Goal: Check status: Check status

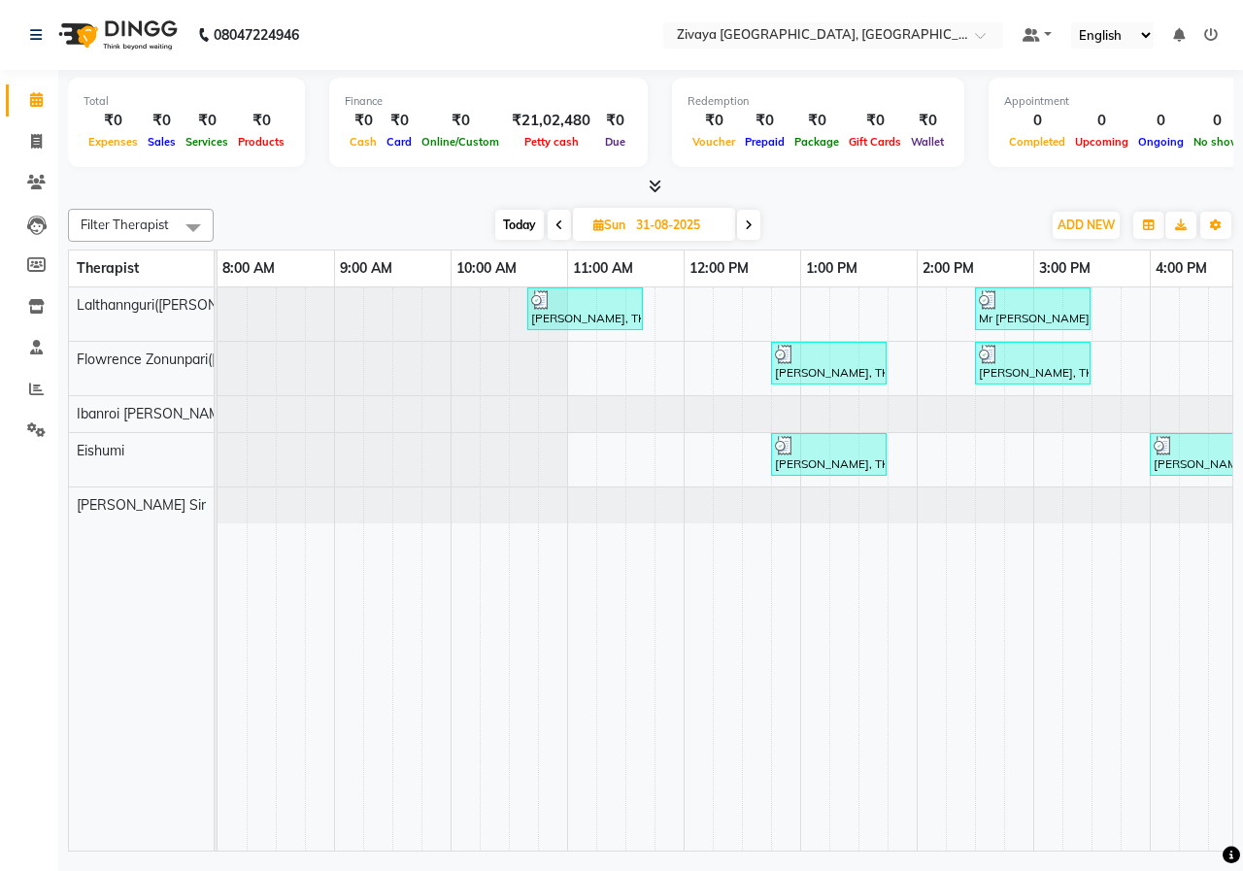
scroll to position [0, 698]
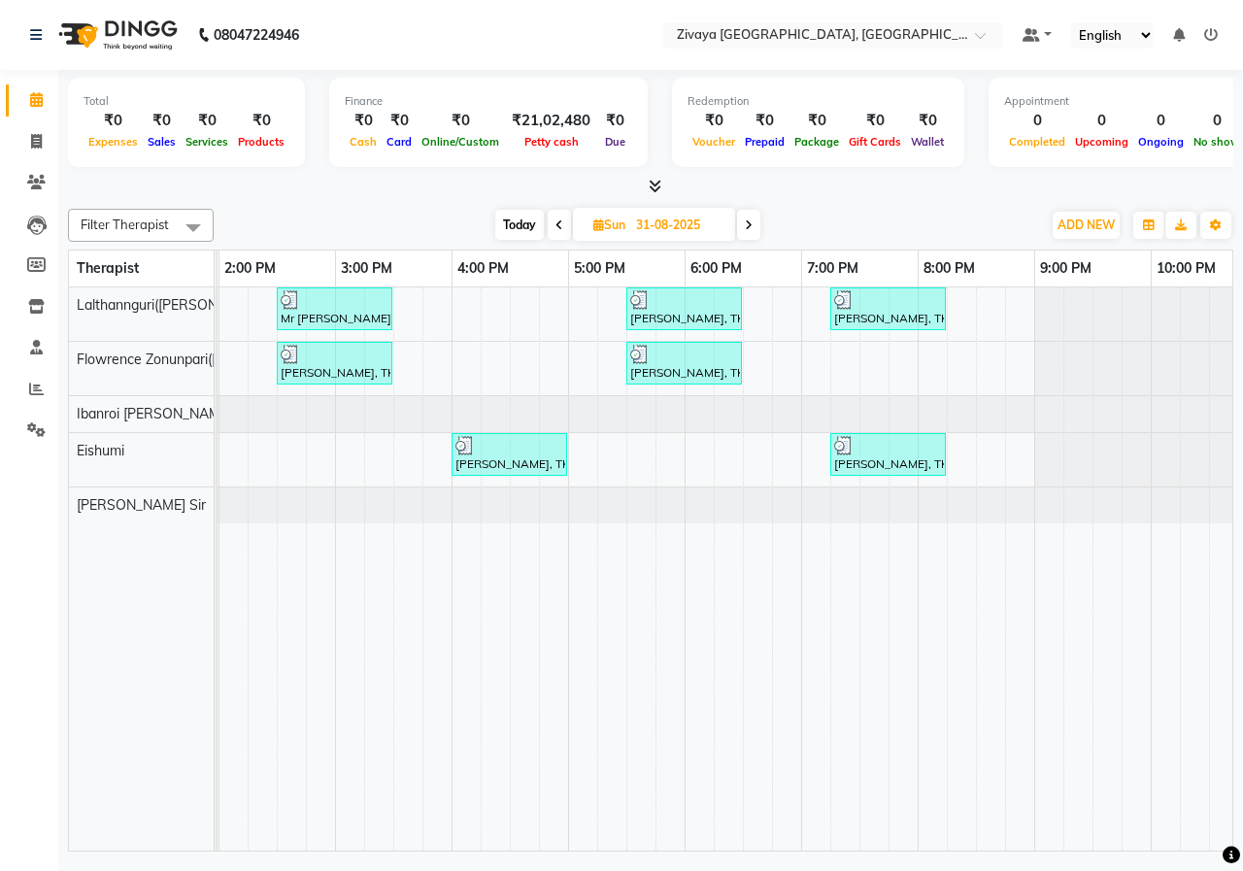
click at [745, 220] on icon at bounding box center [749, 225] width 8 height 12
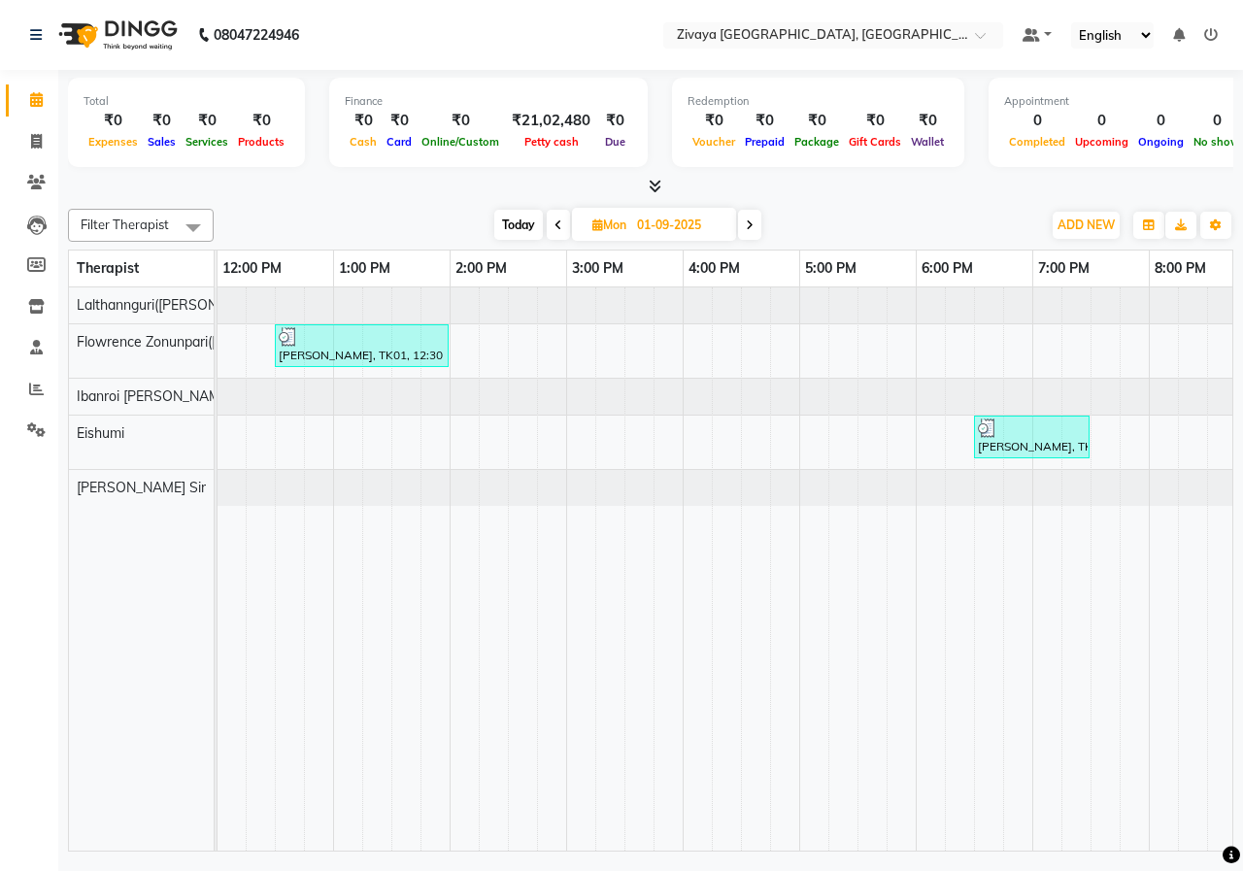
click at [745, 222] on span at bounding box center [749, 225] width 23 height 30
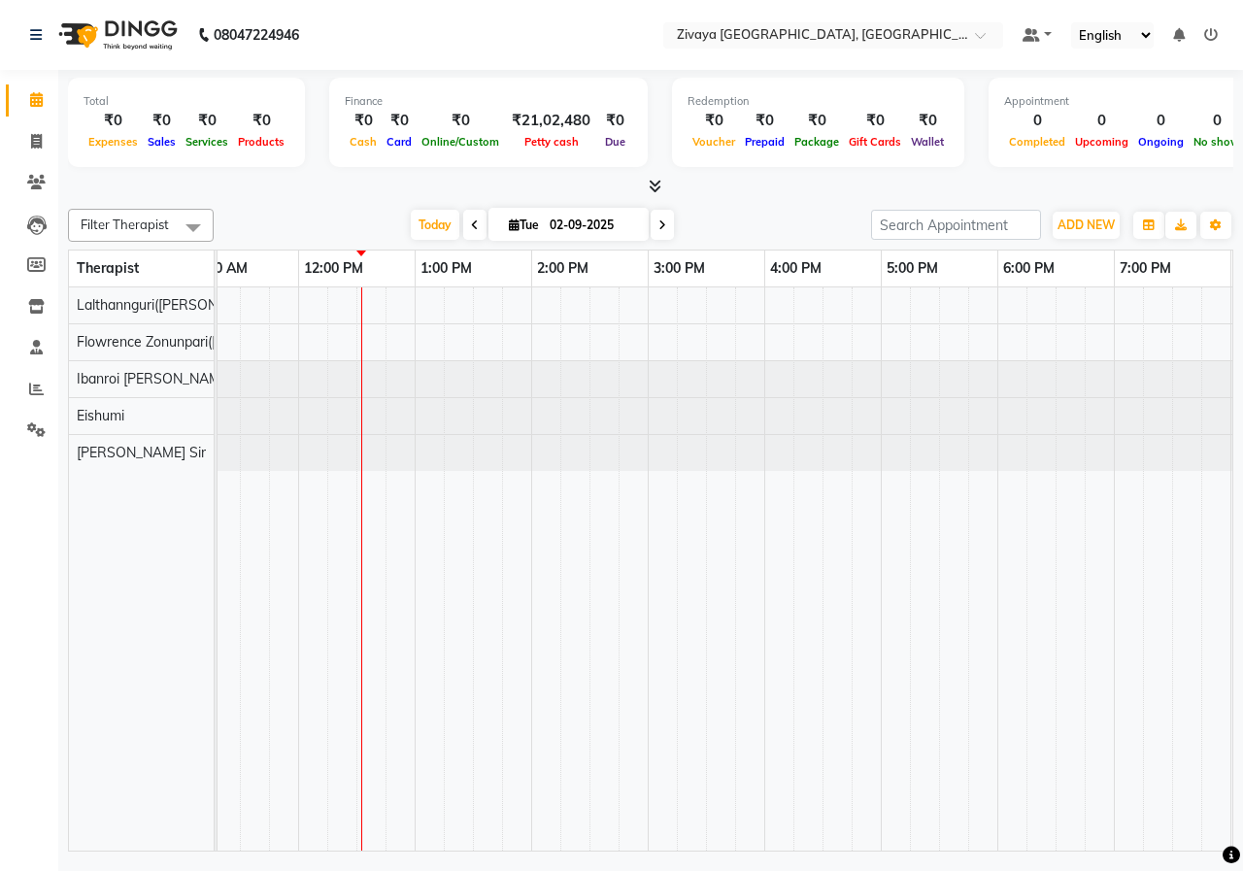
scroll to position [0, 437]
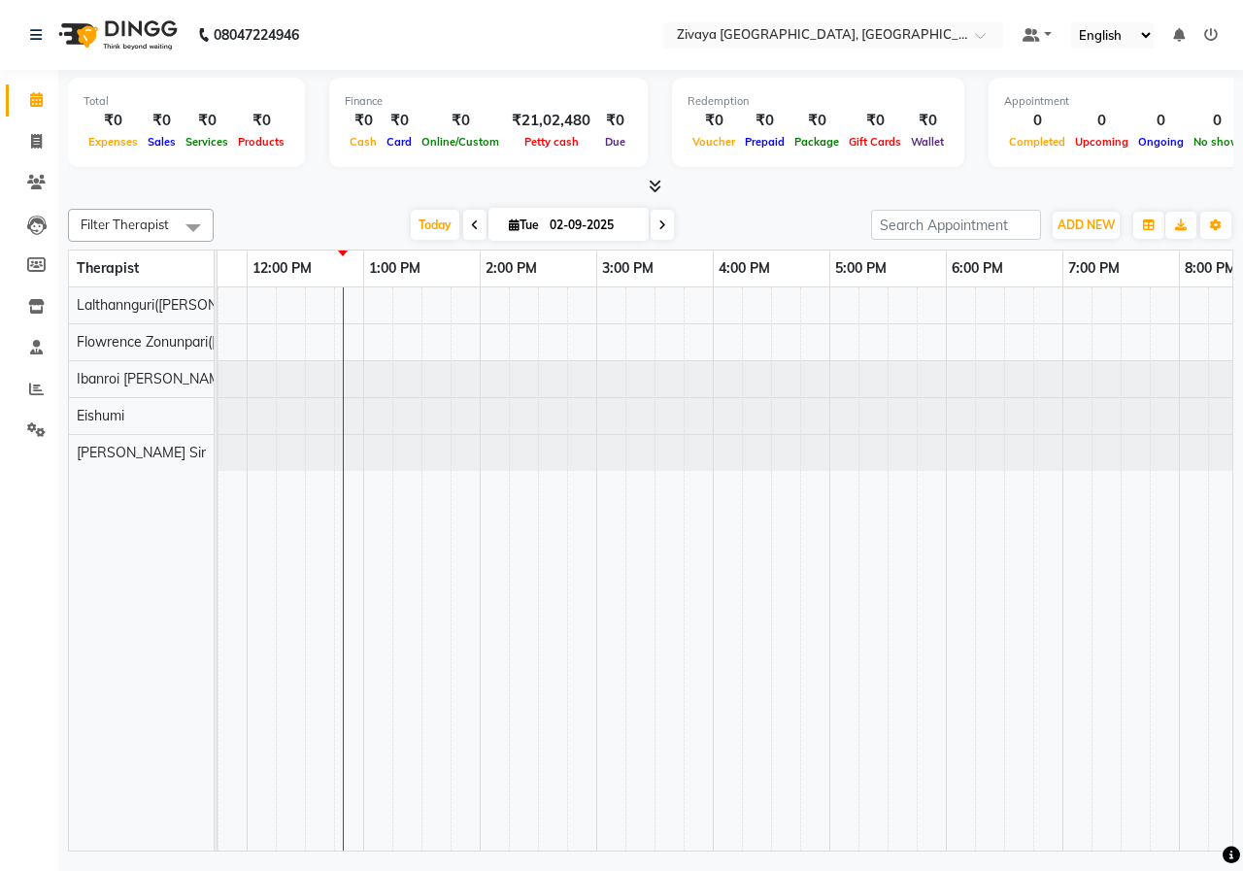
click at [658, 222] on icon at bounding box center [662, 225] width 8 height 12
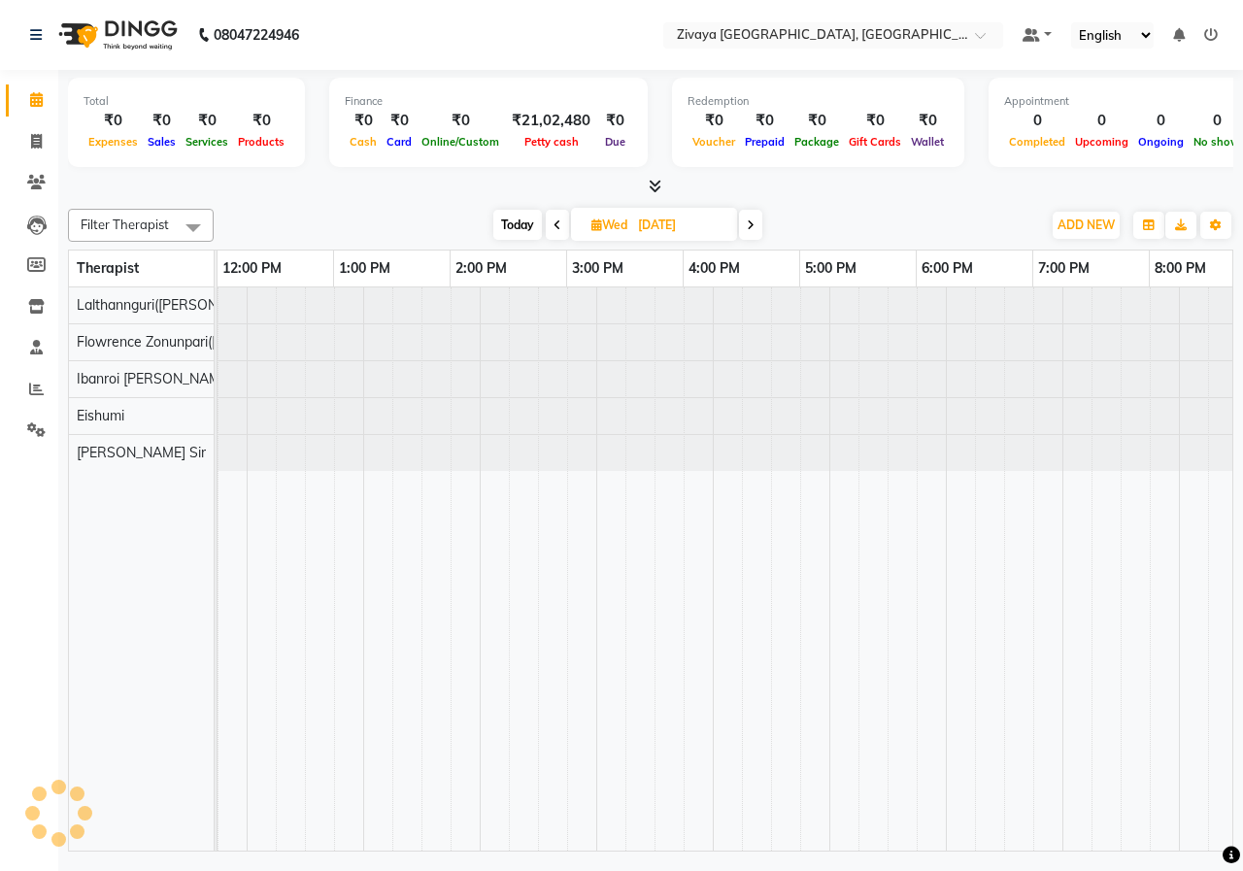
scroll to position [0, 467]
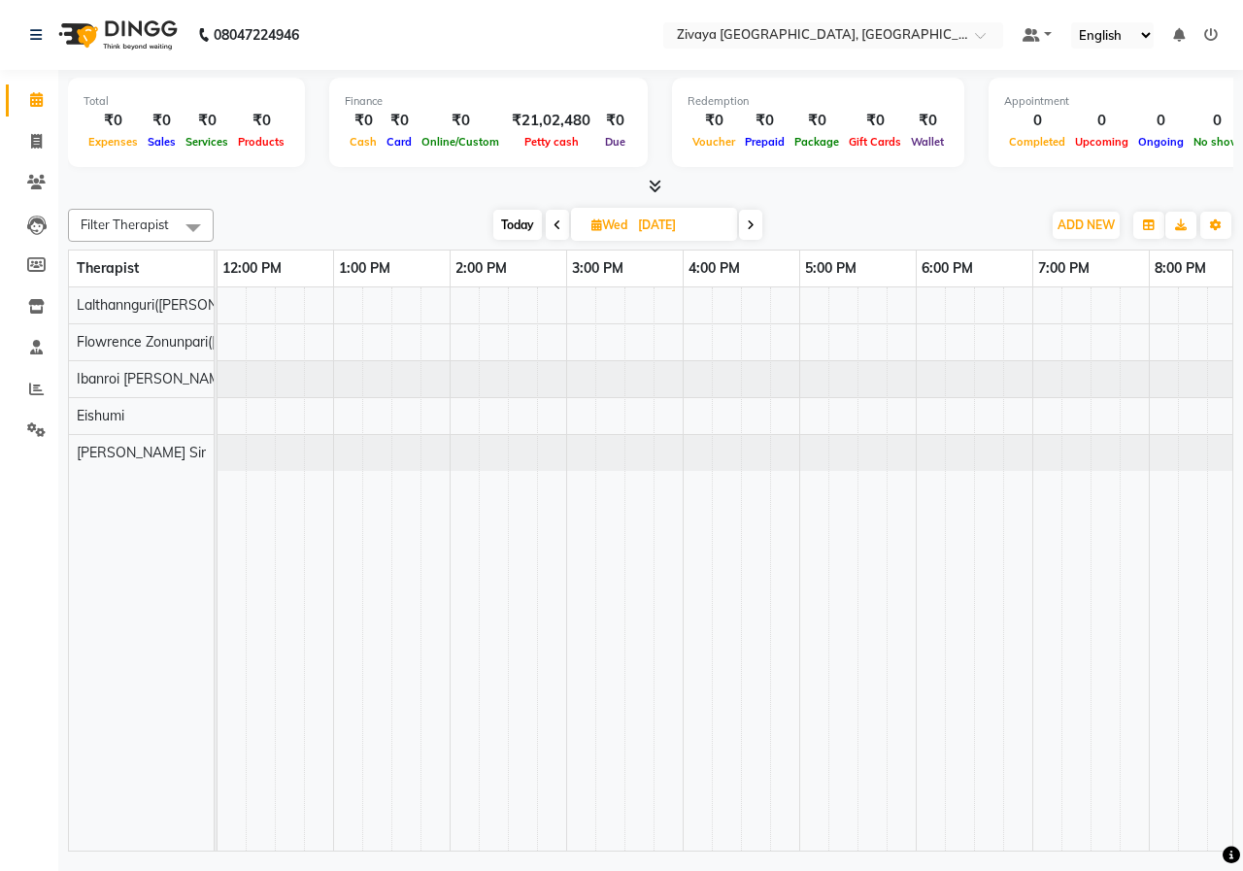
click at [747, 222] on span at bounding box center [750, 225] width 23 height 30
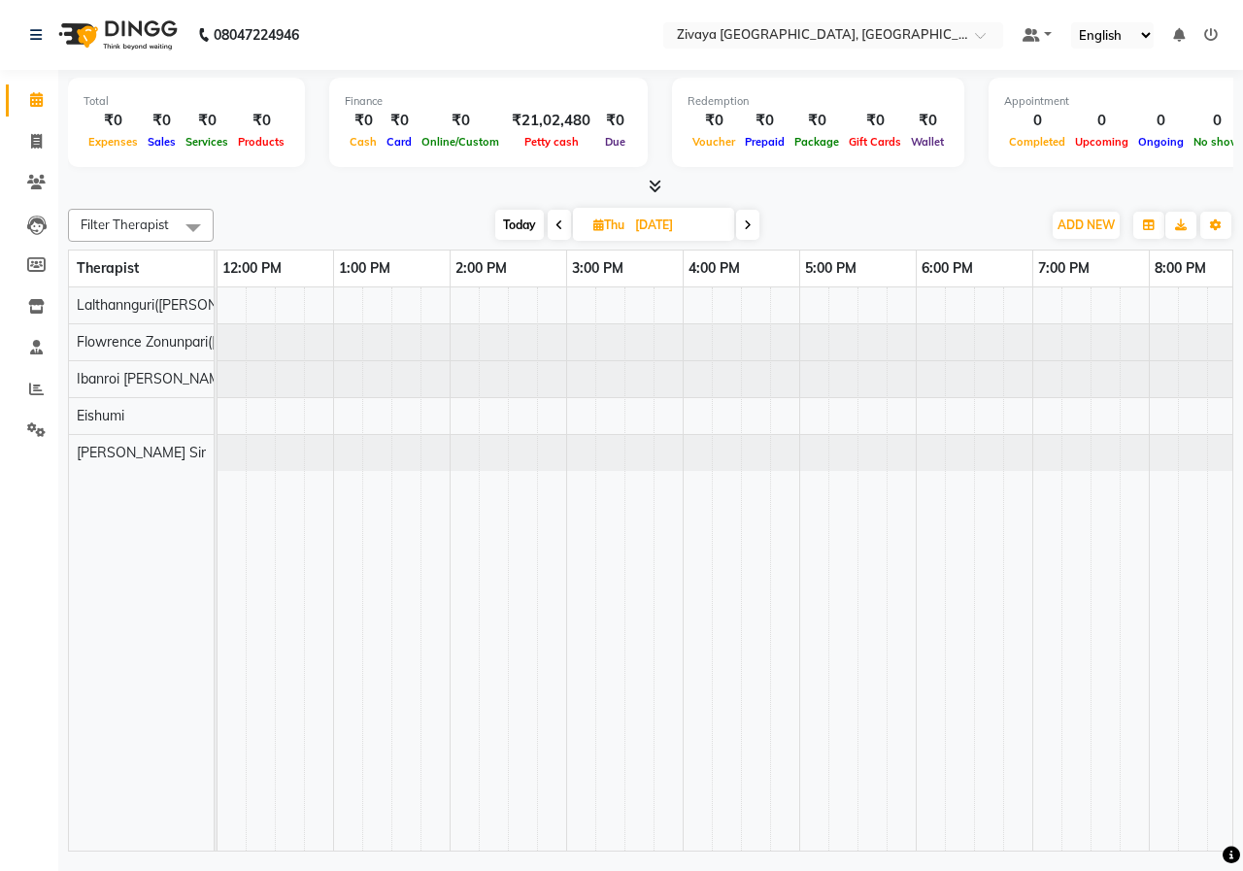
click at [557, 220] on icon at bounding box center [559, 225] width 8 height 12
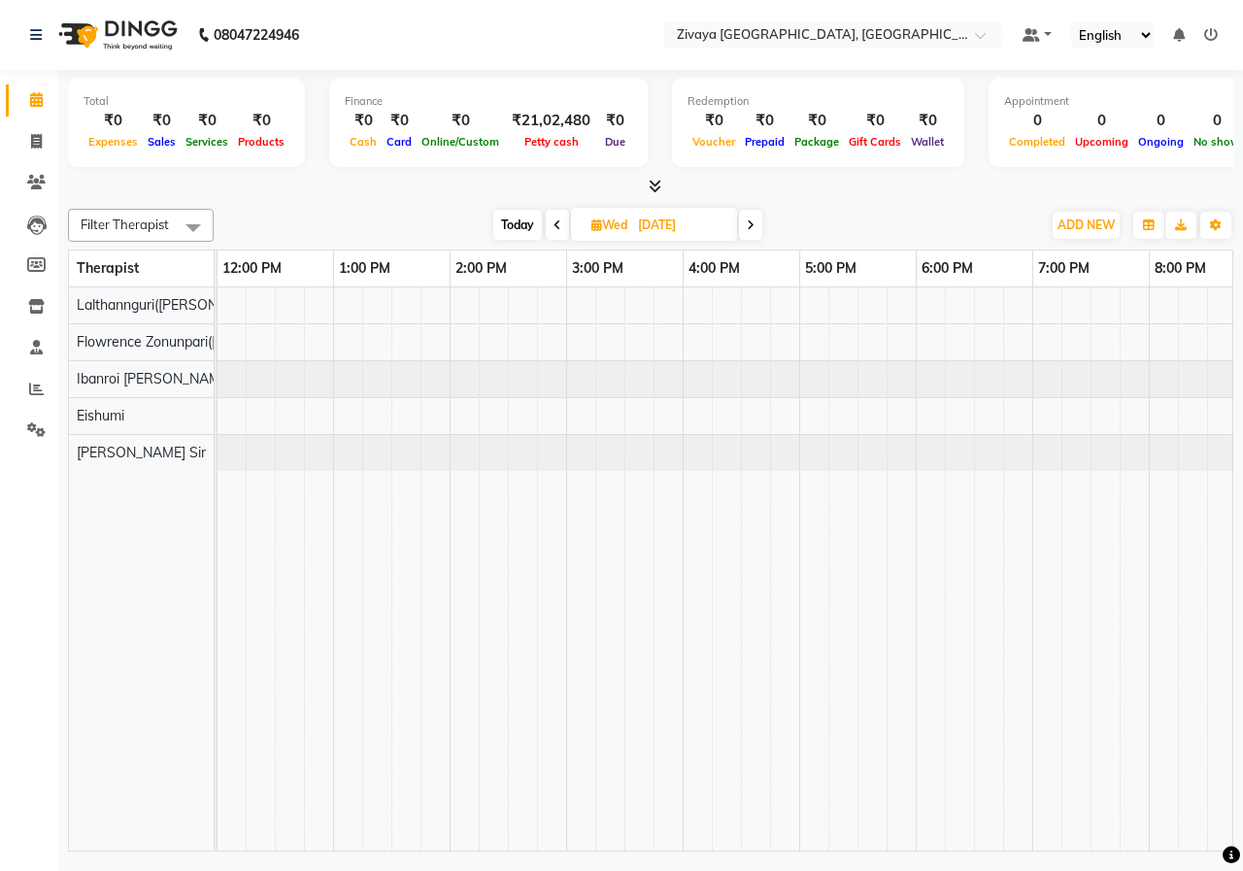
click at [557, 220] on icon at bounding box center [557, 225] width 8 height 12
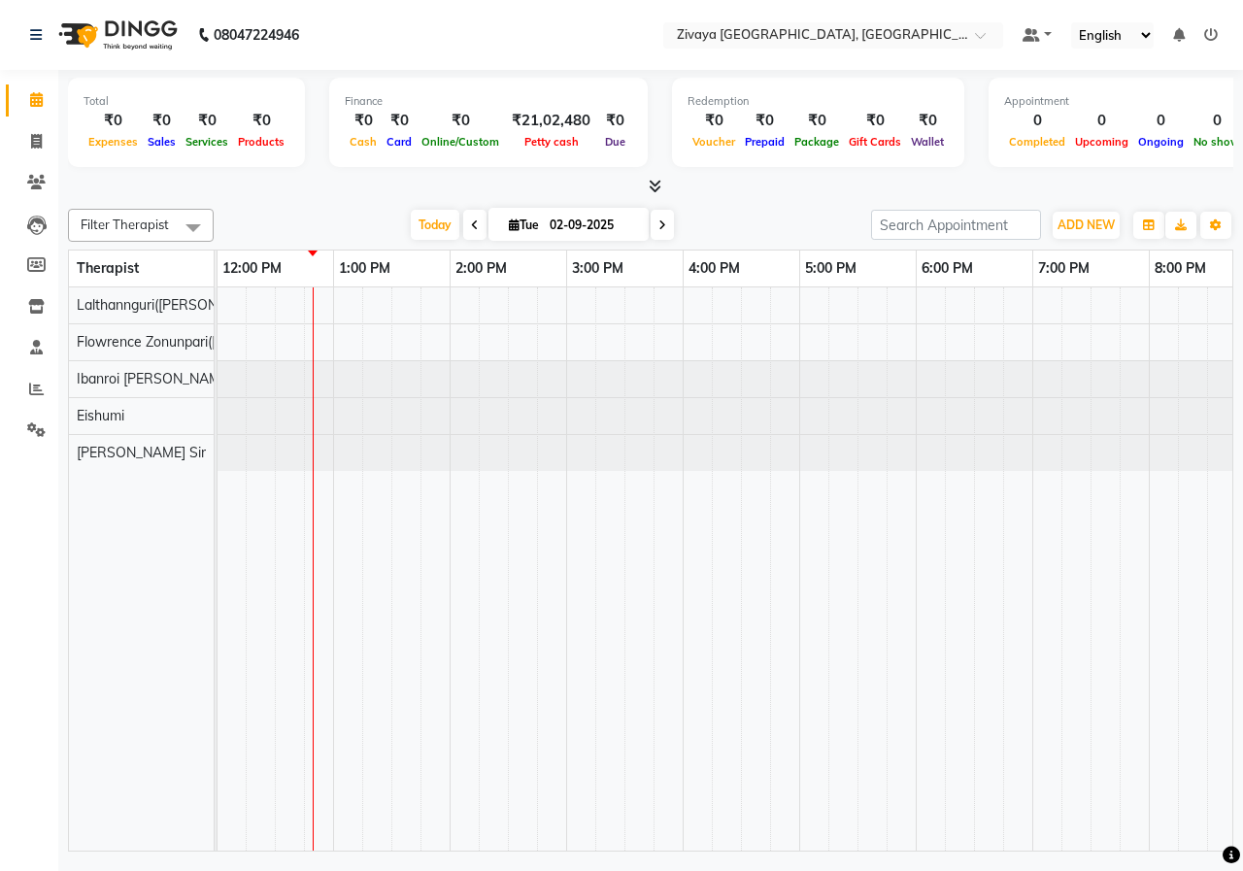
click at [472, 222] on icon at bounding box center [475, 225] width 8 height 12
type input "01-09-2025"
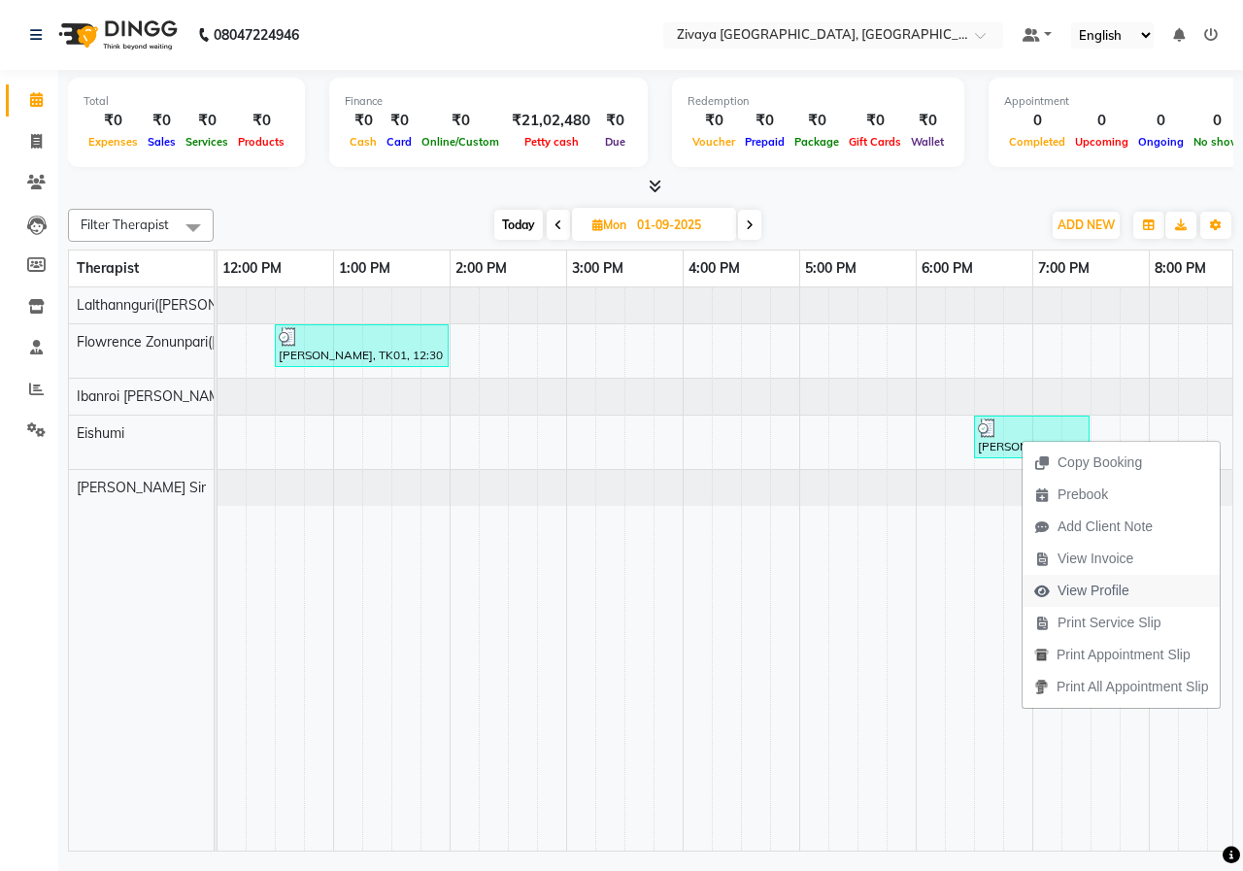
click at [1086, 588] on span "View Profile" at bounding box center [1093, 591] width 72 height 20
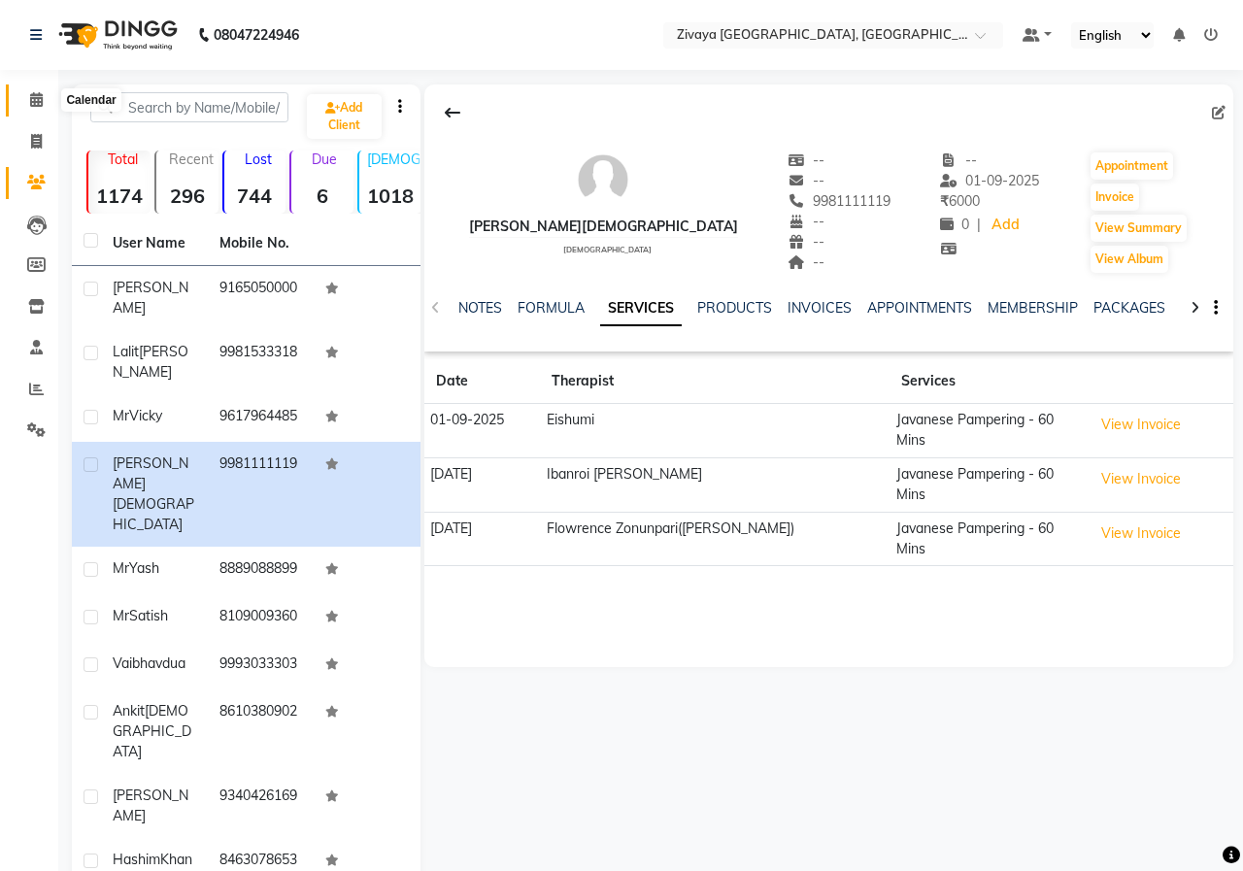
click at [31, 102] on icon at bounding box center [36, 99] width 13 height 15
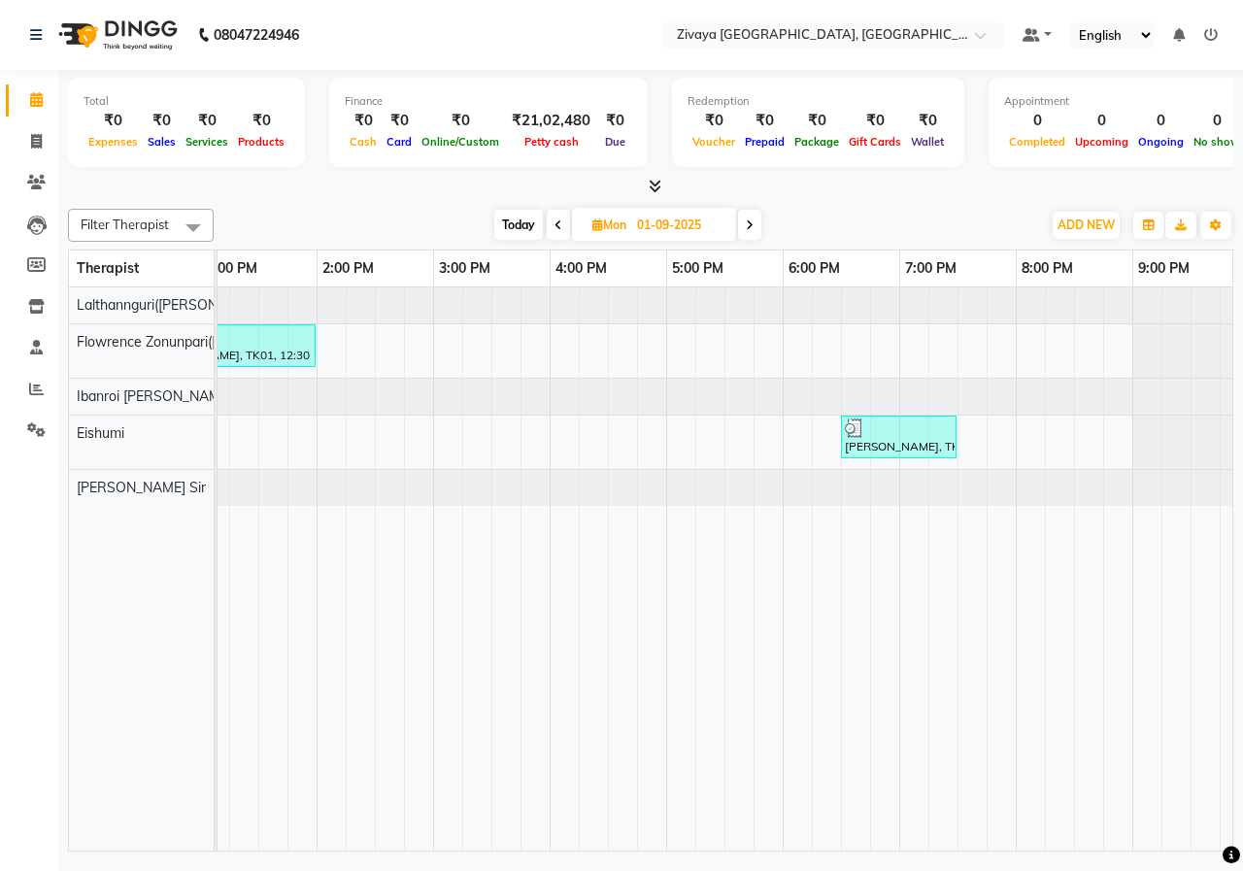
click at [747, 225] on icon at bounding box center [750, 225] width 8 height 12
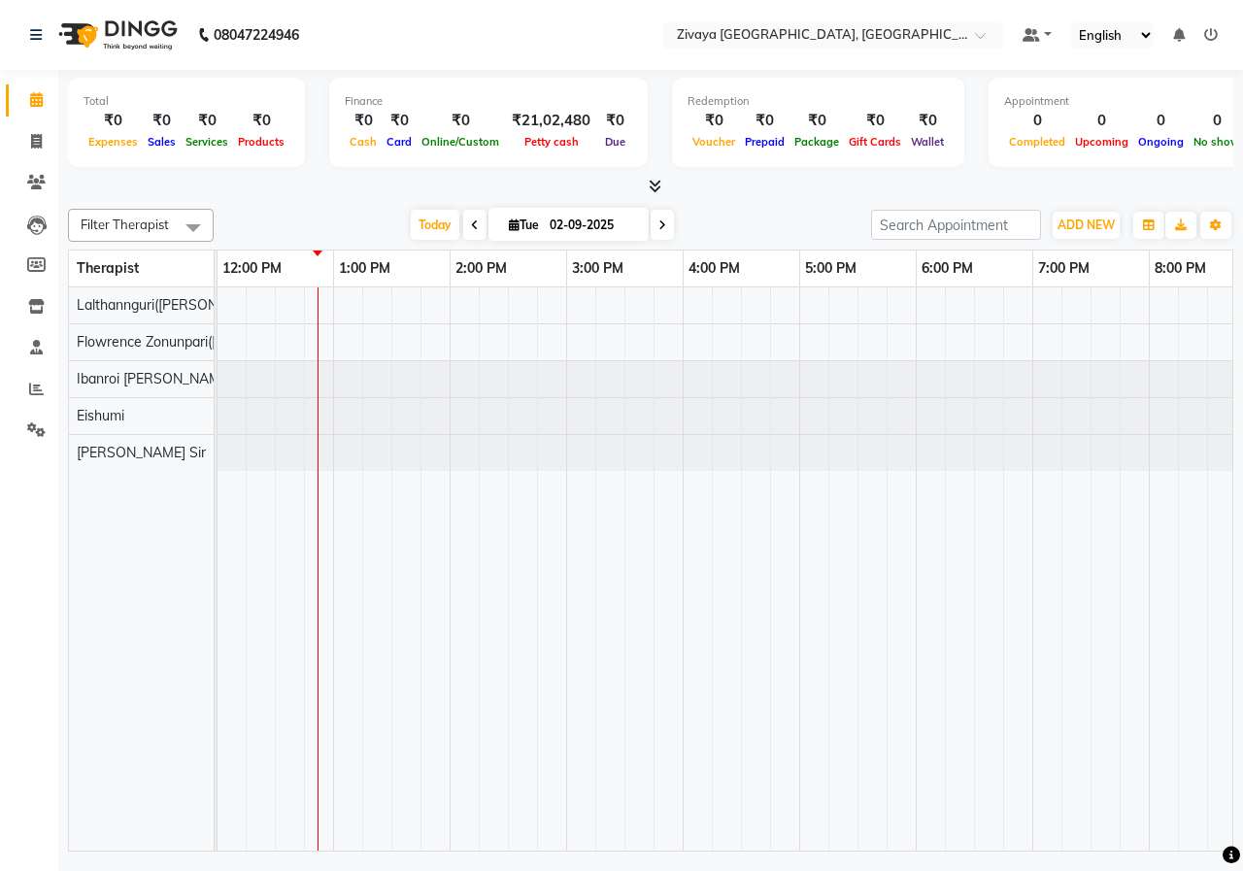
click at [654, 233] on span at bounding box center [661, 225] width 23 height 30
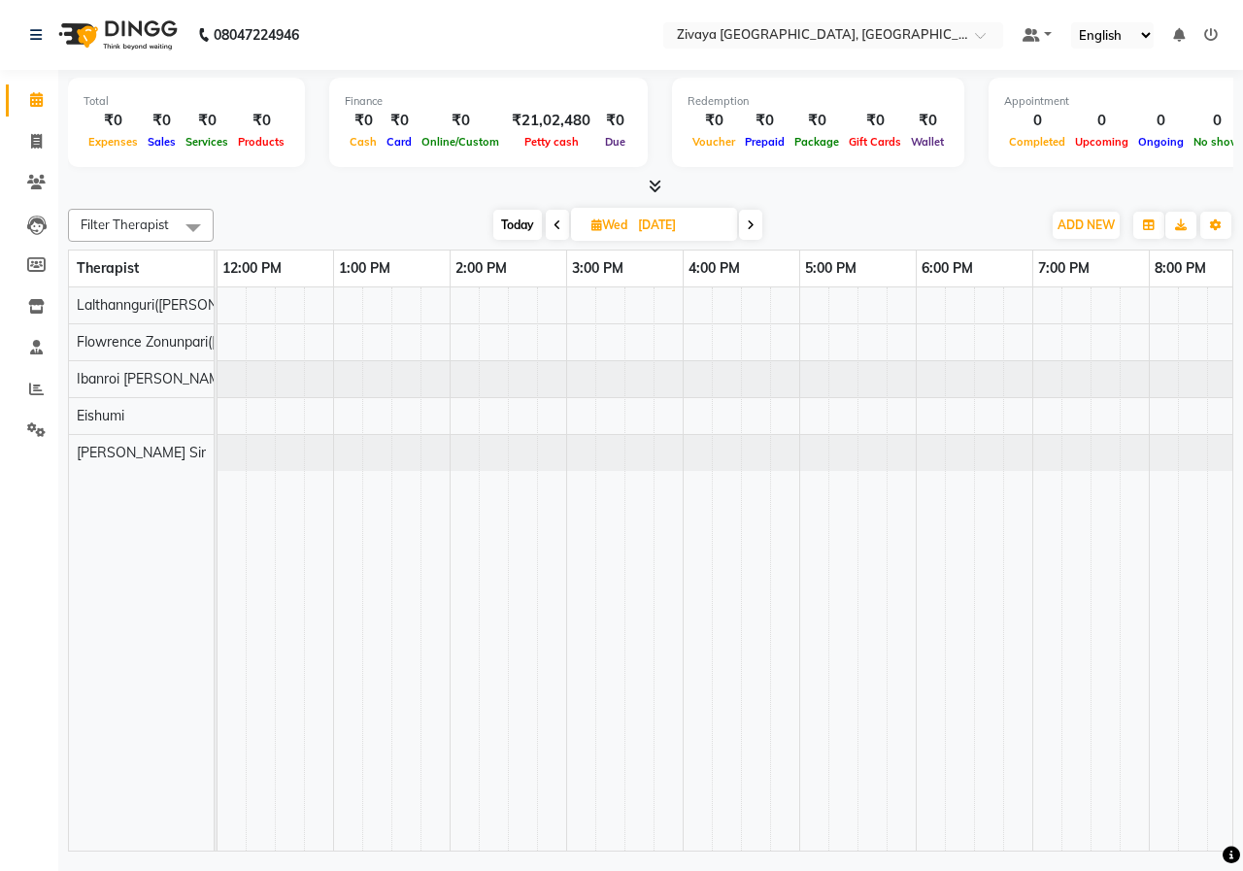
click at [748, 217] on span at bounding box center [750, 225] width 23 height 30
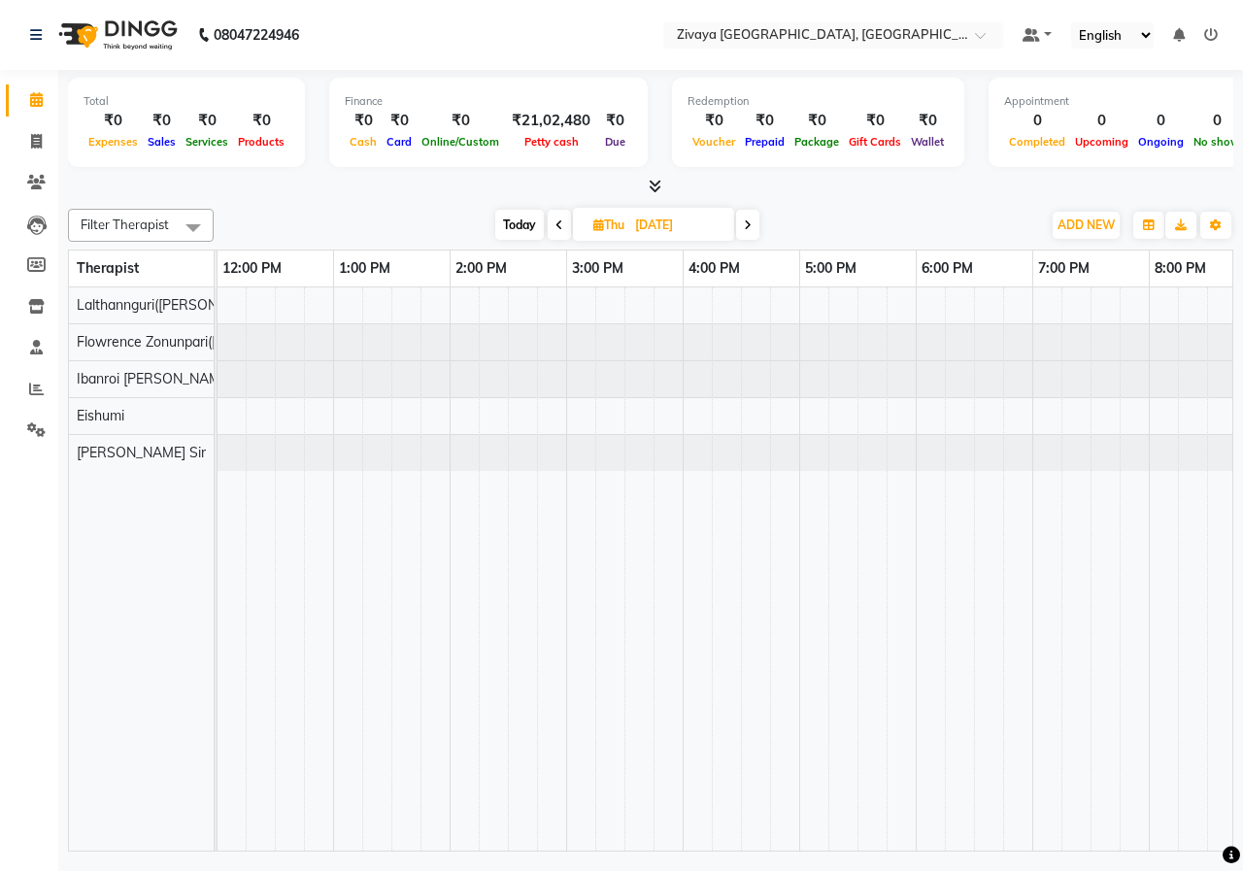
click at [559, 223] on icon at bounding box center [559, 225] width 8 height 12
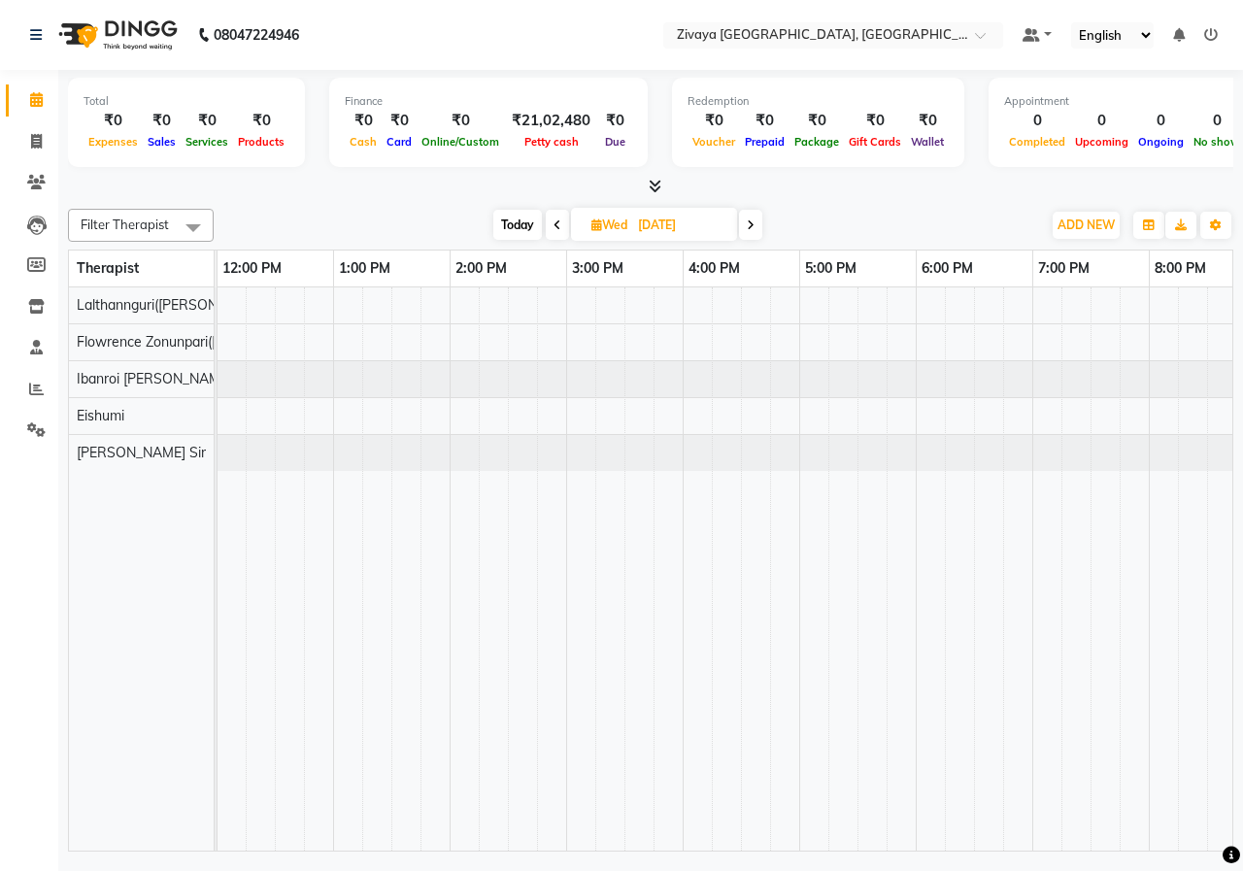
click at [558, 223] on icon at bounding box center [557, 225] width 8 height 12
type input "02-09-2025"
